Goal: Task Accomplishment & Management: Complete application form

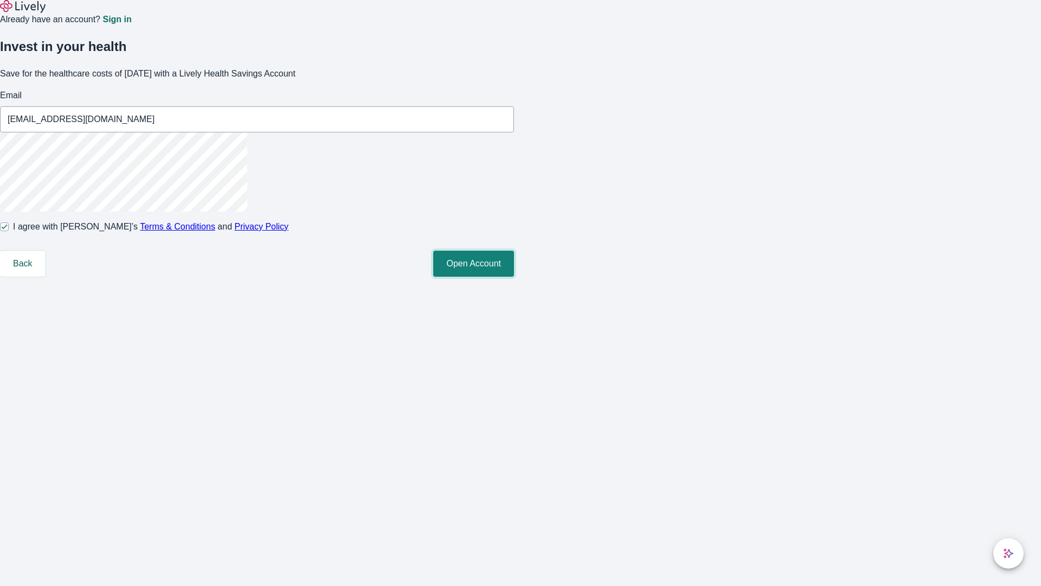
click at [514, 277] on button "Open Account" at bounding box center [473, 264] width 81 height 26
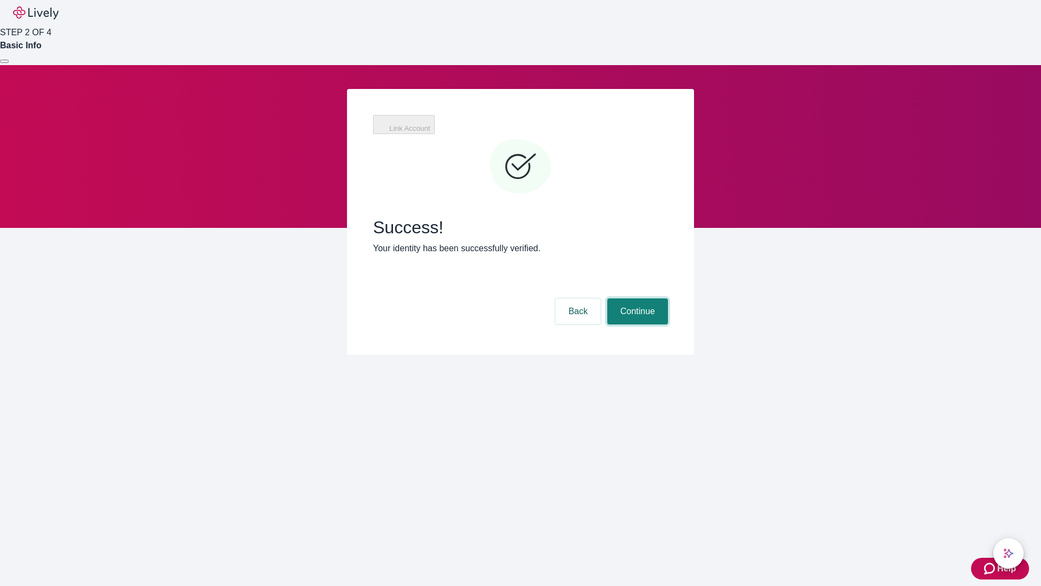
click at [636, 298] on button "Continue" at bounding box center [637, 311] width 61 height 26
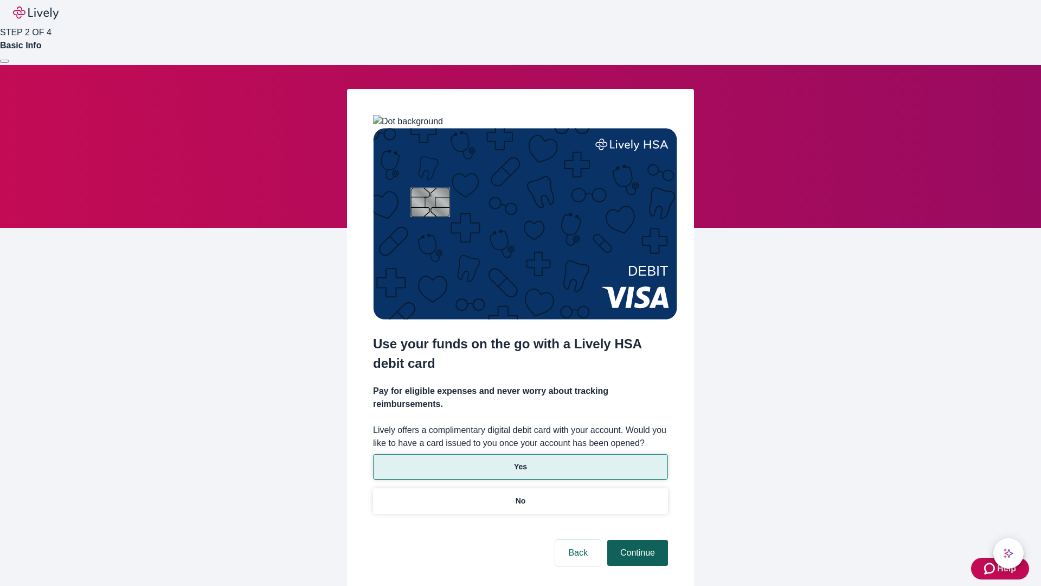
click at [520, 461] on p "Yes" at bounding box center [520, 466] width 13 height 11
click at [636, 540] on button "Continue" at bounding box center [637, 553] width 61 height 26
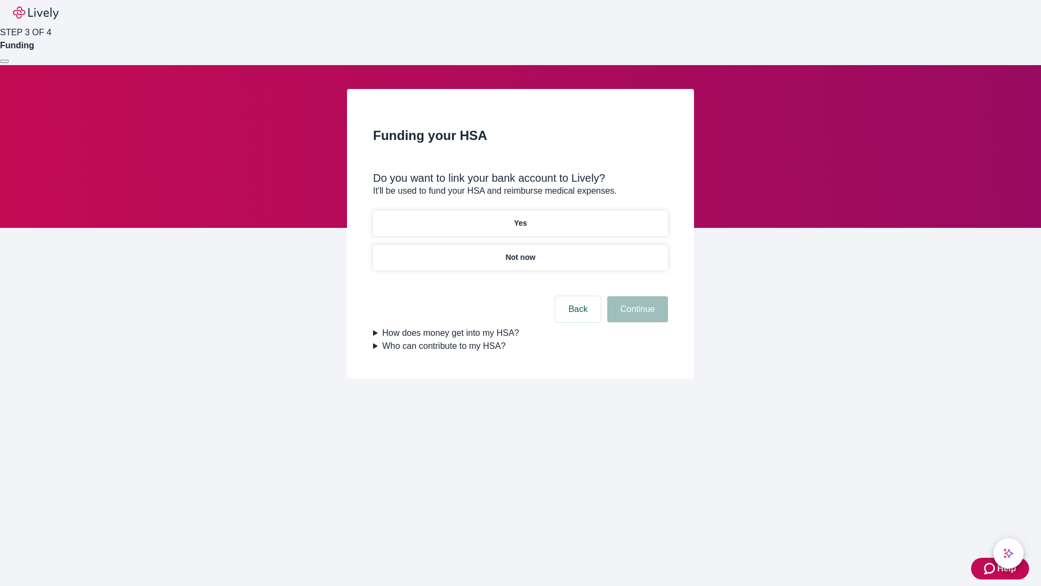
click at [520, 252] on p "Not now" at bounding box center [520, 257] width 30 height 11
click at [636, 316] on button "Continue" at bounding box center [637, 309] width 61 height 26
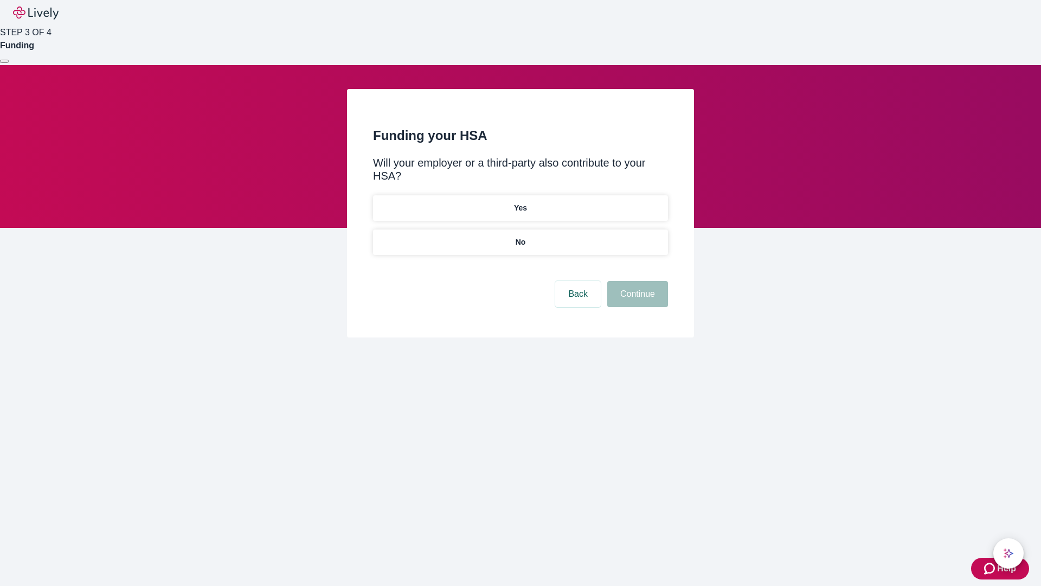
click at [520, 236] on p "No" at bounding box center [521, 241] width 10 height 11
click at [636, 281] on button "Continue" at bounding box center [637, 294] width 61 height 26
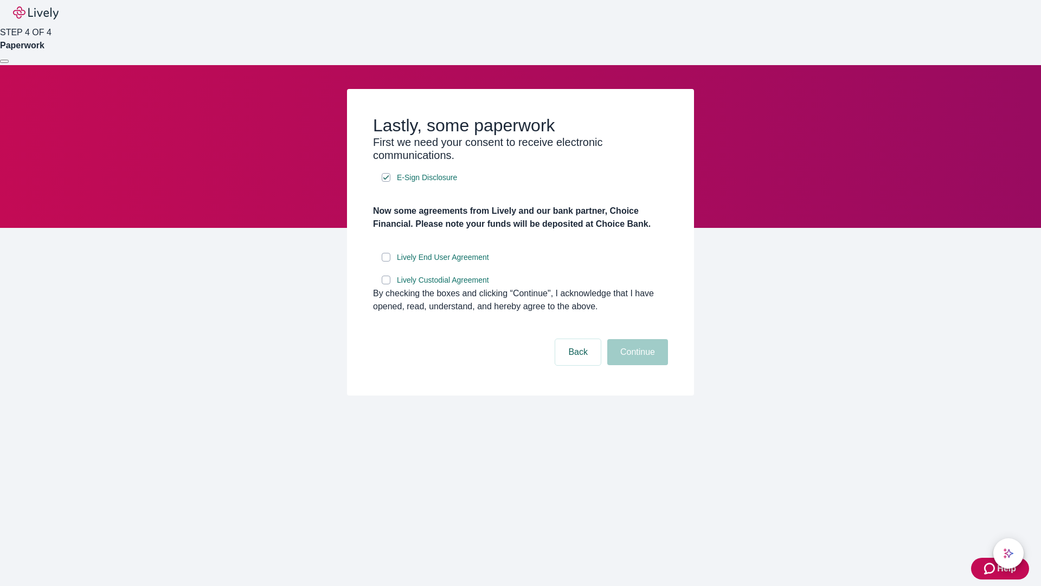
click at [386, 261] on input "Lively End User Agreement" at bounding box center [386, 257] width 9 height 9
checkbox input "true"
click at [386, 284] on input "Lively Custodial Agreement" at bounding box center [386, 280] width 9 height 9
checkbox input "true"
click at [636, 365] on button "Continue" at bounding box center [637, 352] width 61 height 26
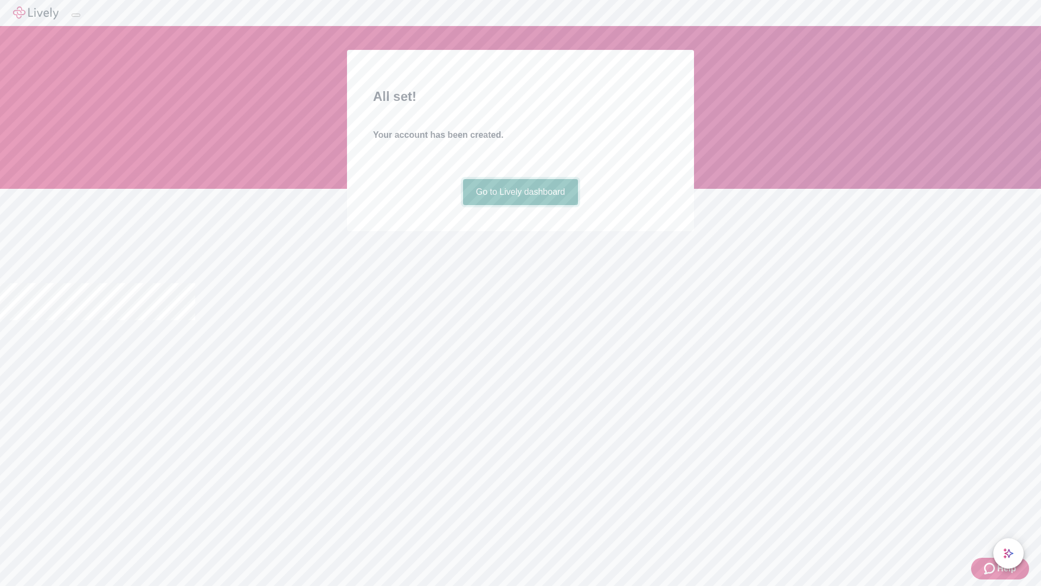
click at [520, 205] on link "Go to Lively dashboard" at bounding box center [521, 192] width 116 height 26
